Goal: Information Seeking & Learning: Learn about a topic

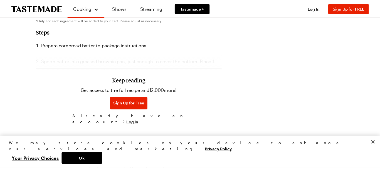
scroll to position [237, 0]
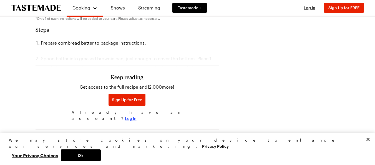
click at [133, 115] on span "Log In" at bounding box center [131, 118] width 12 height 6
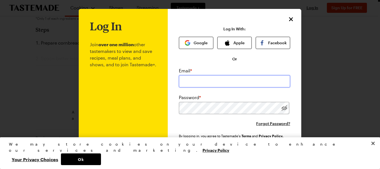
click at [189, 83] on input "email" at bounding box center [234, 81] width 111 height 12
type input "[EMAIL_ADDRESS][DOMAIN_NAME]"
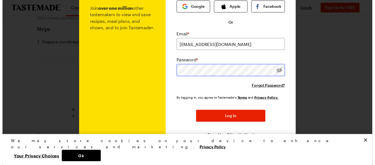
scroll to position [38, 0]
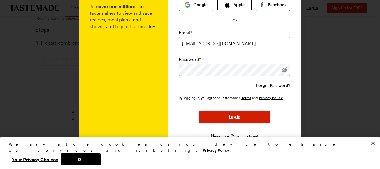
click at [232, 113] on button "Log In" at bounding box center [234, 116] width 71 height 12
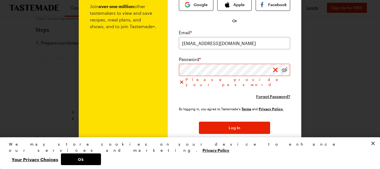
click at [238, 145] on span "Sign Up Now!" at bounding box center [245, 148] width 25 height 6
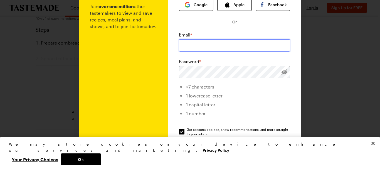
click at [211, 47] on input "email" at bounding box center [234, 45] width 111 height 12
type input "[EMAIL_ADDRESS][DOMAIN_NAME]"
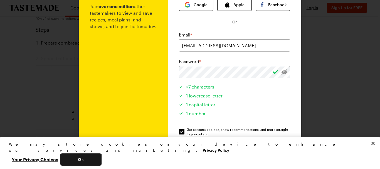
click at [101, 160] on button "Ok" at bounding box center [81, 159] width 40 height 12
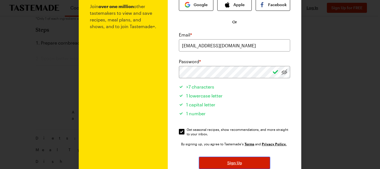
click at [230, 159] on button "Sign Up" at bounding box center [234, 162] width 71 height 12
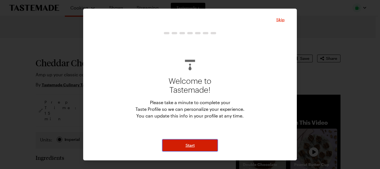
click at [193, 142] on button "Start" at bounding box center [190, 145] width 56 height 12
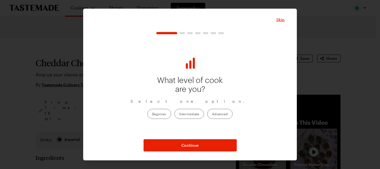
click at [215, 114] on label "Advanced" at bounding box center [219, 114] width 25 height 10
click at [212, 114] on input "Advanced" at bounding box center [212, 114] width 0 height 0
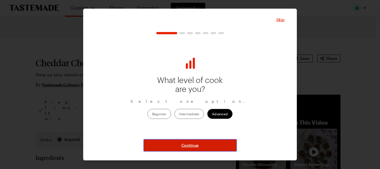
click at [186, 143] on span "Continue" at bounding box center [189, 145] width 17 height 6
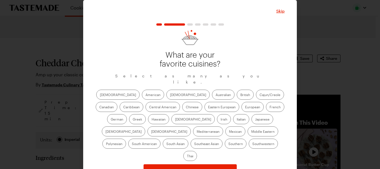
click at [241, 102] on label "European" at bounding box center [252, 107] width 22 height 10
click at [245, 107] on input "European" at bounding box center [245, 107] width 0 height 0
click at [266, 102] on label "French" at bounding box center [275, 107] width 18 height 10
click at [269, 107] on input "French" at bounding box center [269, 107] width 0 height 0
click at [171, 114] on label "[DEMOGRAPHIC_DATA]" at bounding box center [192, 119] width 43 height 10
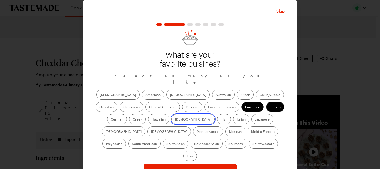
click at [175, 120] on input "[DEMOGRAPHIC_DATA]" at bounding box center [175, 120] width 0 height 0
click at [217, 114] on label "Irish" at bounding box center [224, 119] width 14 height 10
click at [220, 120] on input "Irish" at bounding box center [220, 120] width 0 height 0
click at [233, 114] on label "Italian" at bounding box center [241, 119] width 16 height 10
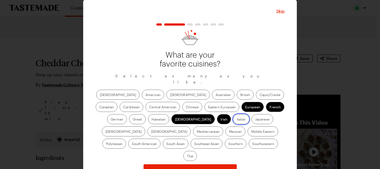
click at [237, 120] on input "Italian" at bounding box center [237, 120] width 0 height 0
click at [237, 89] on label "British" at bounding box center [245, 94] width 17 height 10
click at [240, 95] on input "British" at bounding box center [240, 95] width 0 height 0
click at [212, 90] on label "Australian" at bounding box center [223, 94] width 23 height 10
click at [215, 95] on input "Australian" at bounding box center [215, 95] width 0 height 0
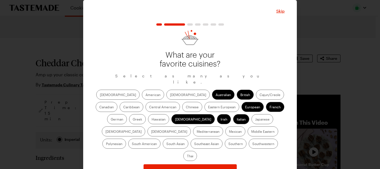
click at [225, 128] on label "Mexican" at bounding box center [235, 131] width 20 height 10
click at [229, 132] on input "Mexican" at bounding box center [229, 132] width 0 height 0
click at [248, 138] on label "Southwestern" at bounding box center [262, 143] width 29 height 10
click at [252, 144] on input "Southwestern" at bounding box center [252, 144] width 0 height 0
click at [223, 126] on label "Mediterranean" at bounding box center [208, 131] width 30 height 10
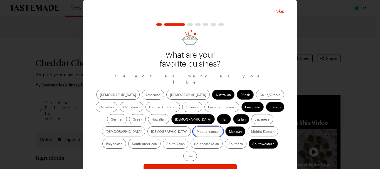
click at [196, 132] on input "Mediterranean" at bounding box center [196, 132] width 0 height 0
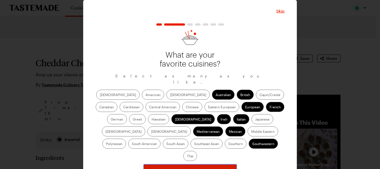
click at [203, 164] on button "Continue" at bounding box center [189, 170] width 93 height 12
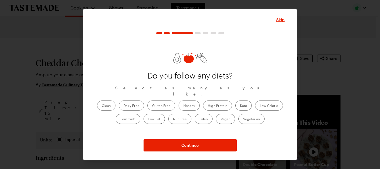
click at [255, 118] on label "Vegetarian" at bounding box center [251, 119] width 26 height 10
click at [243, 119] on input "Vegetarian" at bounding box center [243, 119] width 0 height 0
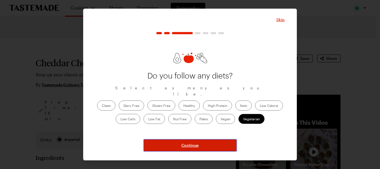
click at [186, 146] on span "Continue" at bounding box center [189, 145] width 17 height 6
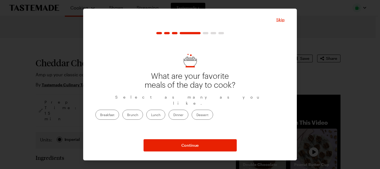
click at [119, 111] on label "Breakfast" at bounding box center [107, 114] width 24 height 10
click at [100, 115] on input "Breakfast" at bounding box center [100, 115] width 0 height 0
click at [188, 111] on label "Dinner" at bounding box center [178, 114] width 20 height 10
click at [173, 115] on input "Dinner" at bounding box center [173, 115] width 0 height 0
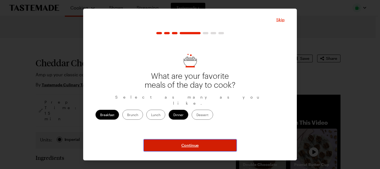
click at [167, 143] on button "Continue" at bounding box center [189, 145] width 93 height 12
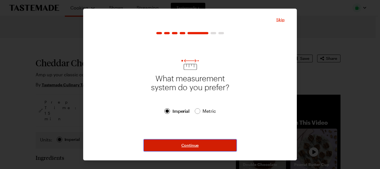
click at [189, 141] on button "Continue" at bounding box center [189, 145] width 93 height 12
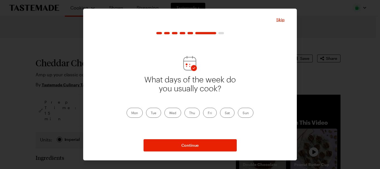
click at [136, 114] on label "Mon" at bounding box center [134, 113] width 16 height 10
click at [131, 113] on input "Mon" at bounding box center [131, 113] width 0 height 0
click at [159, 111] on label "Tue" at bounding box center [153, 113] width 15 height 10
click at [151, 113] on input "Tue" at bounding box center [151, 113] width 0 height 0
click at [172, 111] on label "Wed" at bounding box center [172, 113] width 17 height 10
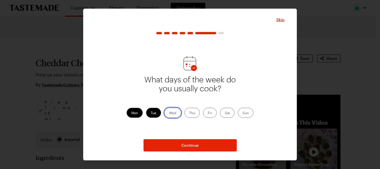
click at [169, 113] on input "Wed" at bounding box center [169, 113] width 0 height 0
click at [193, 111] on label "Thu" at bounding box center [191, 113] width 15 height 10
click at [189, 113] on input "Thu" at bounding box center [189, 113] width 0 height 0
click at [203, 110] on div "Mon Tue Wed Thu Fri Sat Sun" at bounding box center [189, 113] width 127 height 10
click at [206, 110] on label "Fri" at bounding box center [210, 113] width 14 height 10
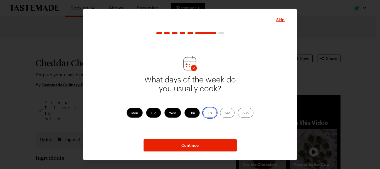
click at [208, 113] on input "Fri" at bounding box center [208, 113] width 0 height 0
click at [226, 108] on label "Sat" at bounding box center [227, 113] width 14 height 10
click at [225, 113] on input "Sat" at bounding box center [225, 113] width 0 height 0
click at [243, 110] on label "Sun" at bounding box center [246, 113] width 16 height 10
click at [242, 113] on input "Sun" at bounding box center [242, 113] width 0 height 0
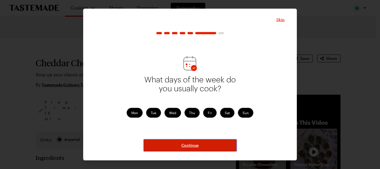
click at [188, 141] on button "Continue" at bounding box center [189, 145] width 93 height 12
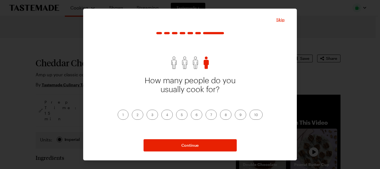
click at [138, 115] on label "2" at bounding box center [137, 114] width 11 height 10
click at [136, 115] on input "2" at bounding box center [136, 115] width 0 height 0
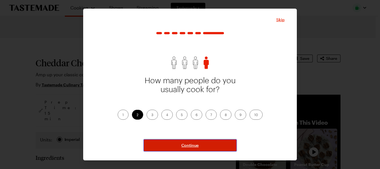
click at [195, 143] on span "Continue" at bounding box center [189, 145] width 17 height 6
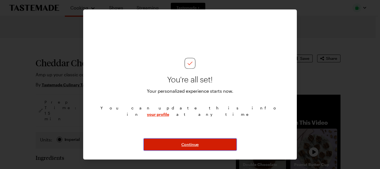
click at [195, 143] on span "Continue" at bounding box center [189, 144] width 17 height 6
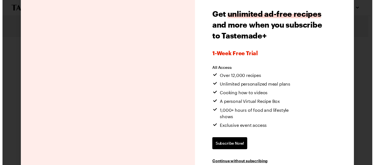
scroll to position [28, 0]
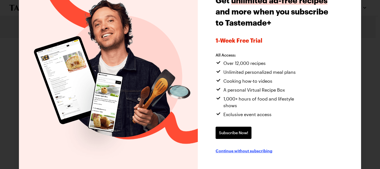
click at [246, 148] on span "Continue without subscribing" at bounding box center [243, 151] width 57 height 6
type textarea "x"
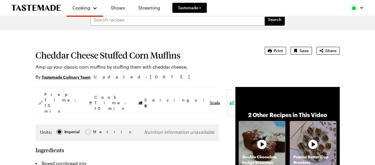
scroll to position [0, 0]
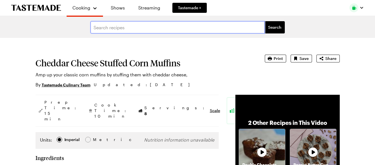
click at [120, 29] on input "text" at bounding box center [178, 27] width 175 height 12
type input "blue corn"
click at [265, 21] on button "Search" at bounding box center [275, 27] width 20 height 12
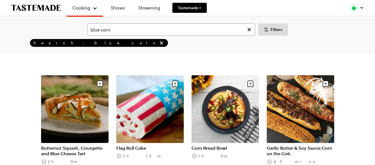
scroll to position [598, 0]
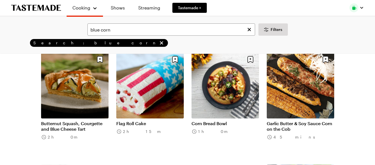
scroll to position [606, 0]
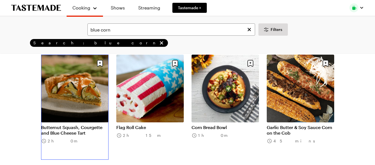
click at [73, 127] on link "Butternut Squash, Courgette and Blue Cheese Tart" at bounding box center [75, 129] width 68 height 11
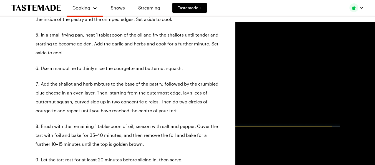
scroll to position [430, 0]
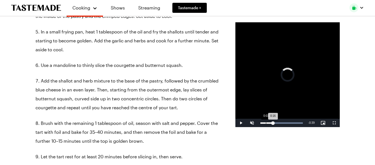
click at [261, 123] on div "Loaded : 100.00% 0:03 0:16" at bounding box center [282, 122] width 43 height 1
click at [261, 123] on div "Loaded : 100.00% 0:03 0:03" at bounding box center [282, 122] width 43 height 1
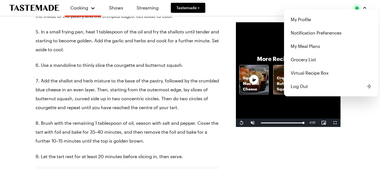
click at [265, 21] on div "Cooking Shows Streaming Tastemade + My Profile Notification Preferences My Meal…" at bounding box center [187, 128] width 375 height 1116
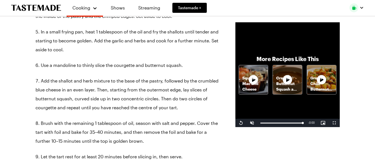
click at [312, 92] on p "Green Chile Butternut Squash" at bounding box center [321, 83] width 29 height 17
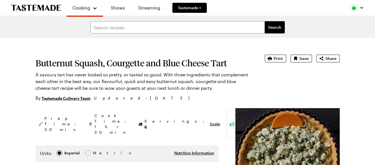
scroll to position [679, 0]
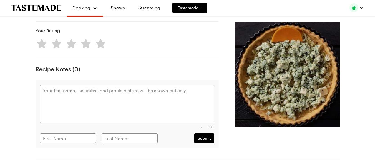
type textarea "x"
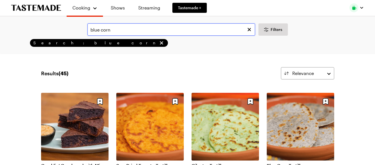
click at [124, 31] on input "blue corn" at bounding box center [172, 29] width 168 height 12
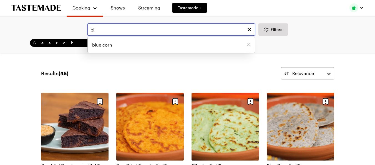
type input "b"
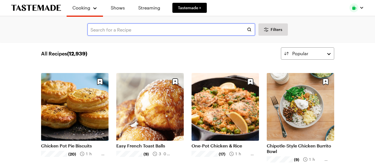
scroll to position [8, 0]
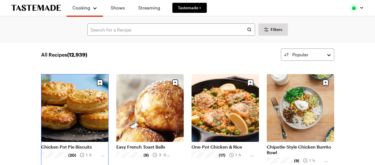
click at [83, 144] on link "Chicken Pot Pie Biscuits" at bounding box center [75, 147] width 68 height 6
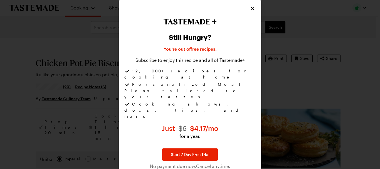
type textarea "x"
click at [253, 10] on icon "Close" at bounding box center [252, 8] width 3 height 3
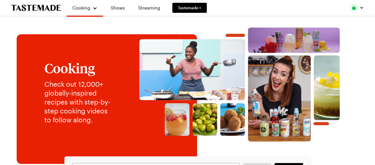
scroll to position [0, 2]
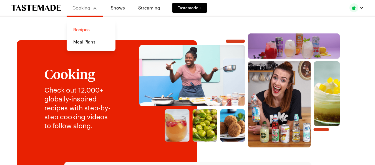
click at [73, 29] on link "Recipes" at bounding box center [91, 29] width 42 height 12
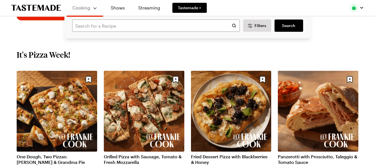
scroll to position [150, 0]
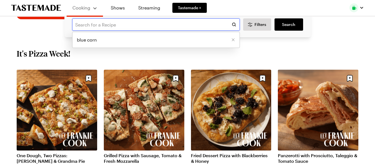
click at [135, 26] on input "text" at bounding box center [156, 24] width 168 height 12
type input "chicken pot pie biscuits"
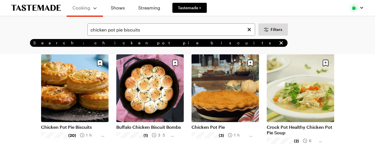
scroll to position [39, 0]
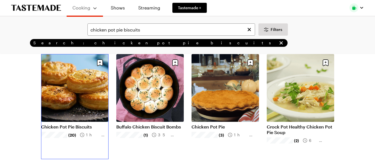
click at [79, 124] on link "Chicken Pot Pie Biscuits" at bounding box center [75, 127] width 68 height 6
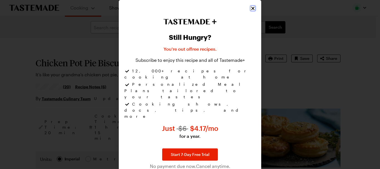
click at [252, 10] on icon "Close" at bounding box center [252, 8] width 3 height 3
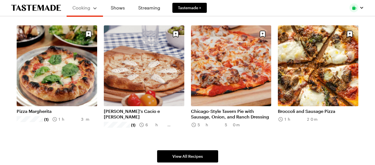
scroll to position [322, 0]
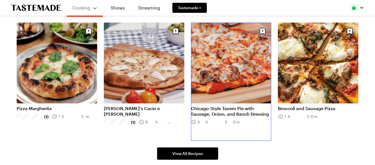
click at [236, 112] on link "Chicago-Style Tavern Pie with Sausage, Onion, and Ranch Dressing" at bounding box center [231, 110] width 81 height 11
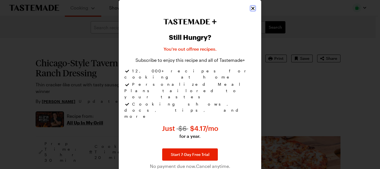
click at [252, 11] on icon "Close" at bounding box center [253, 9] width 6 height 6
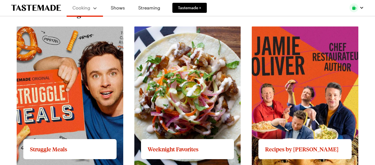
scroll to position [487, 0]
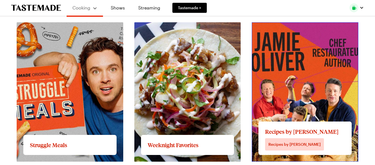
click at [273, 28] on link "View full content for Recipes by [PERSON_NAME]" at bounding box center [303, 25] width 103 height 5
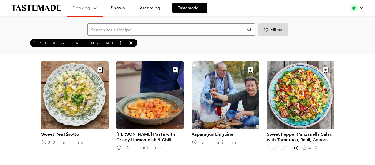
scroll to position [146, 0]
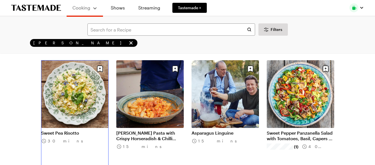
click at [73, 132] on link "Sweet Pea Risotto" at bounding box center [75, 133] width 68 height 6
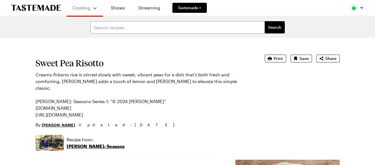
type textarea "x"
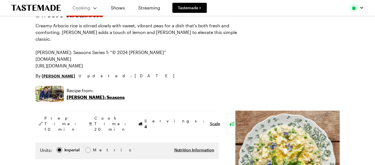
scroll to position [47, 0]
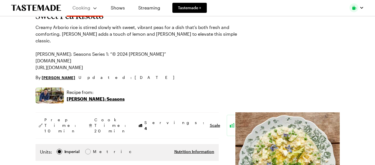
click at [108, 95] on p "[PERSON_NAME]: Seasons" at bounding box center [96, 98] width 58 height 7
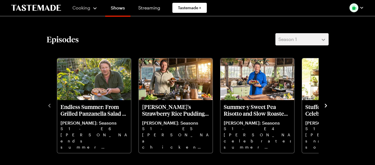
scroll to position [141, 0]
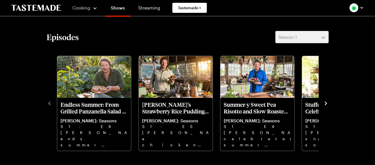
click at [328, 104] on icon "navigate to next item" at bounding box center [326, 103] width 6 height 6
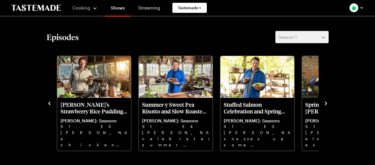
click at [326, 103] on icon "navigate to next item" at bounding box center [326, 103] width 2 height 4
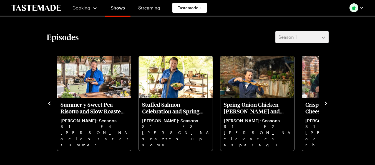
click at [326, 103] on icon "navigate to next item" at bounding box center [326, 103] width 2 height 4
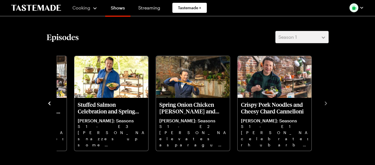
click at [48, 105] on icon "navigate to previous item" at bounding box center [50, 103] width 6 height 6
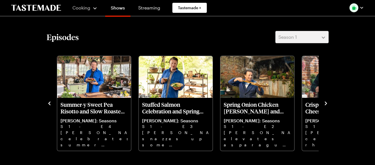
click at [48, 105] on icon "navigate to previous item" at bounding box center [50, 103] width 6 height 6
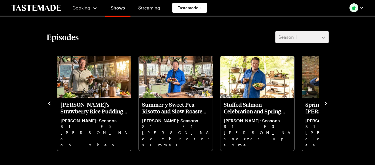
click at [48, 105] on icon "navigate to previous item" at bounding box center [50, 103] width 6 height 6
